Goal: Task Accomplishment & Management: Use online tool/utility

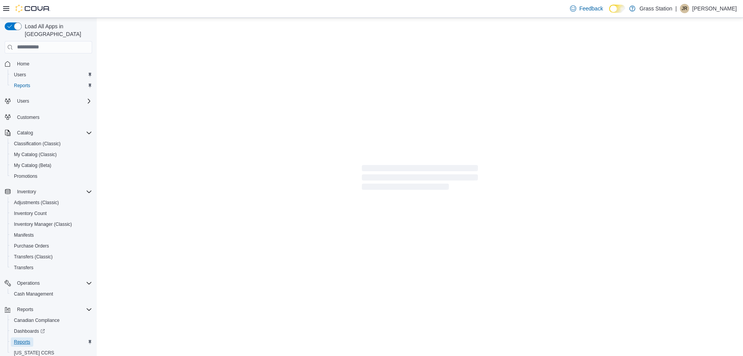
drag, startPoint x: 27, startPoint y: 334, endPoint x: 46, endPoint y: 320, distance: 23.4
click at [29, 339] on span "Reports" at bounding box center [22, 342] width 16 height 6
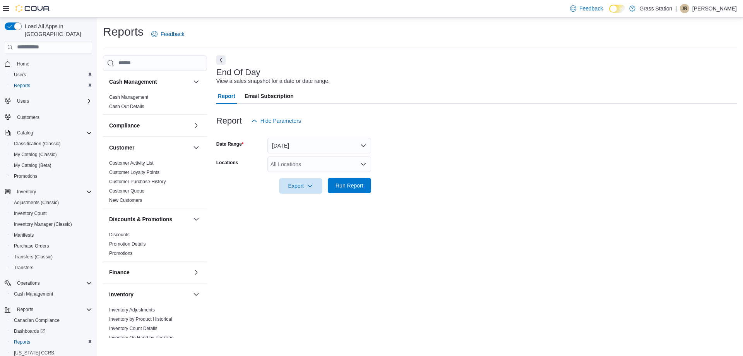
click at [360, 185] on span "Run Report" at bounding box center [350, 186] width 28 height 8
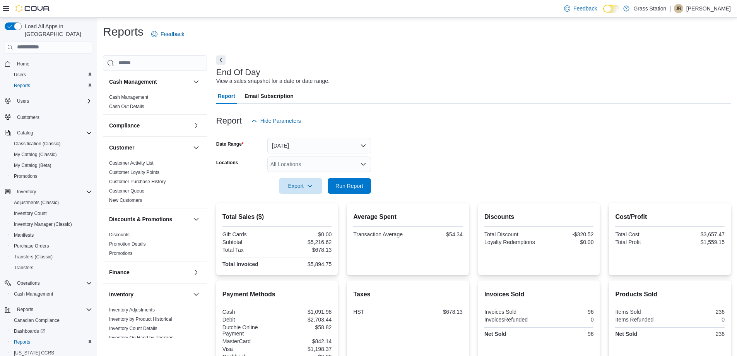
scroll to position [76, 0]
